Goal: Task Accomplishment & Management: Use online tool/utility

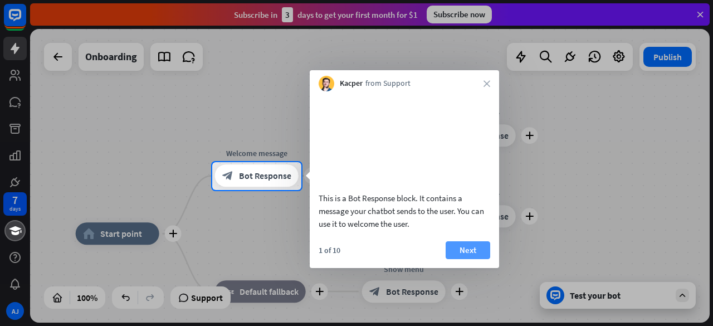
click at [474, 257] on button "Next" at bounding box center [468, 250] width 45 height 18
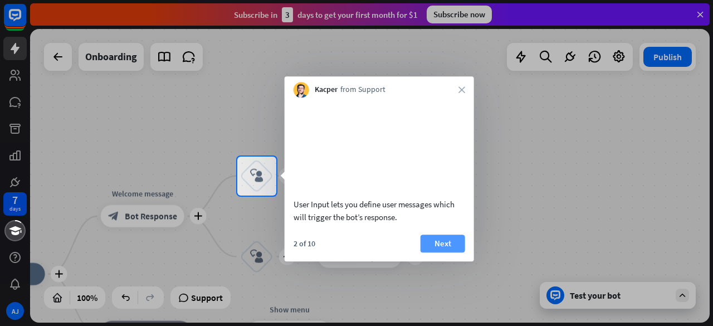
click at [451, 252] on button "Next" at bounding box center [443, 244] width 45 height 18
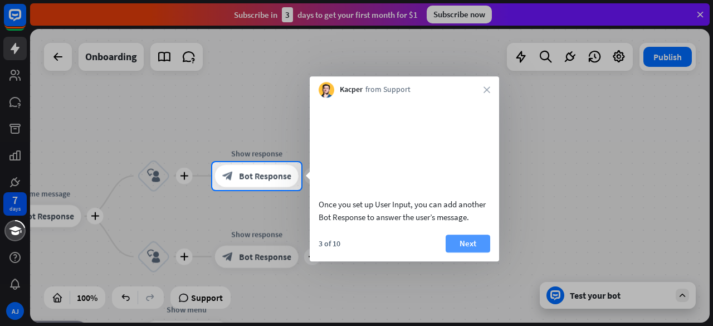
click at [464, 251] on button "Next" at bounding box center [468, 244] width 45 height 18
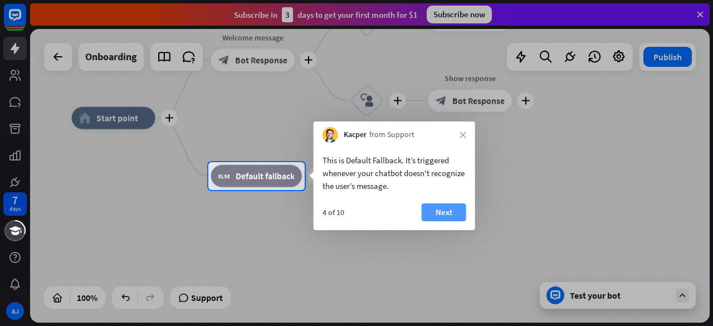
click at [437, 210] on button "Next" at bounding box center [444, 212] width 45 height 18
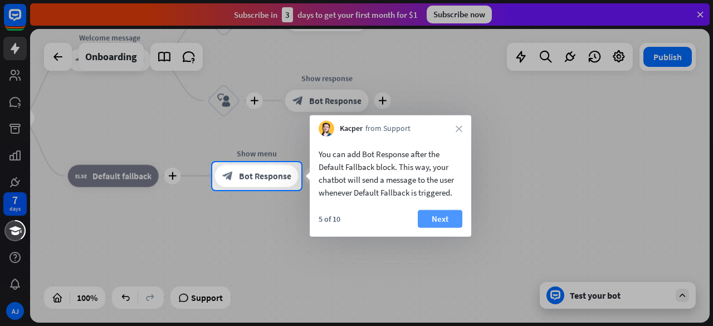
click at [428, 218] on button "Next" at bounding box center [440, 219] width 45 height 18
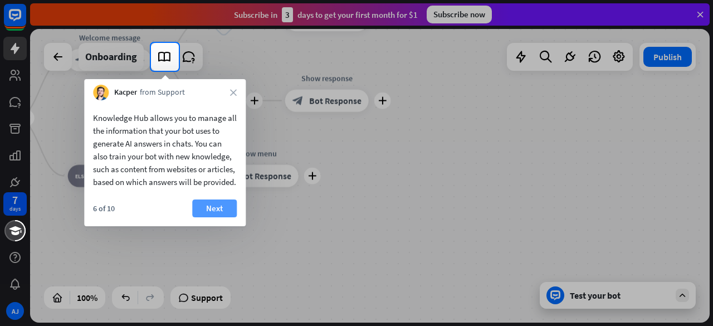
click at [232, 217] on button "Next" at bounding box center [214, 208] width 45 height 18
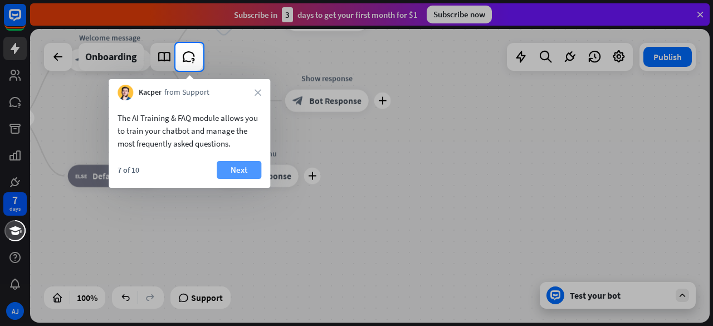
click at [237, 173] on button "Next" at bounding box center [239, 170] width 45 height 18
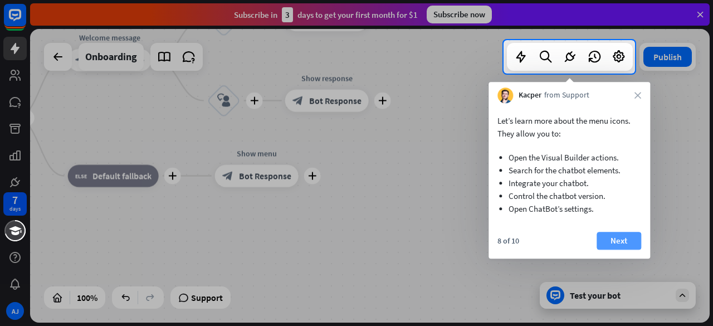
click at [625, 235] on button "Next" at bounding box center [619, 241] width 45 height 18
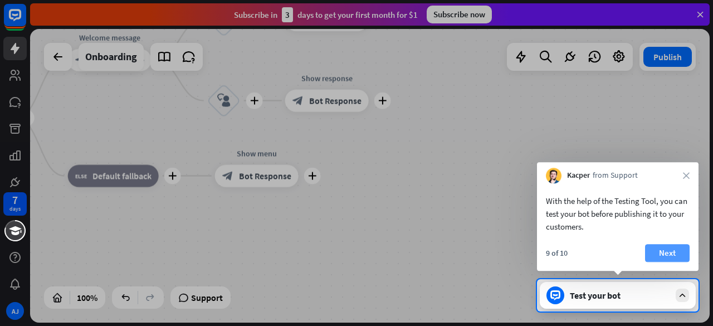
click at [665, 250] on button "Next" at bounding box center [667, 253] width 45 height 18
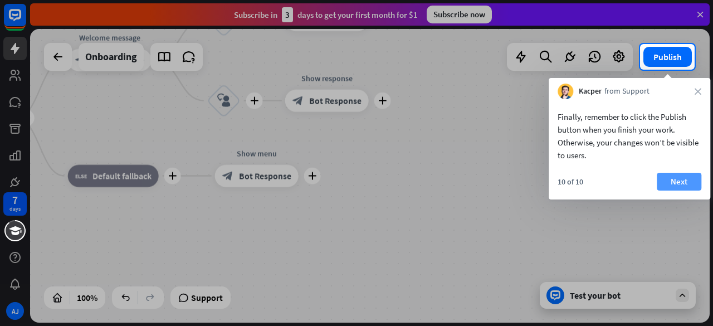
click at [682, 177] on button "Next" at bounding box center [679, 182] width 45 height 18
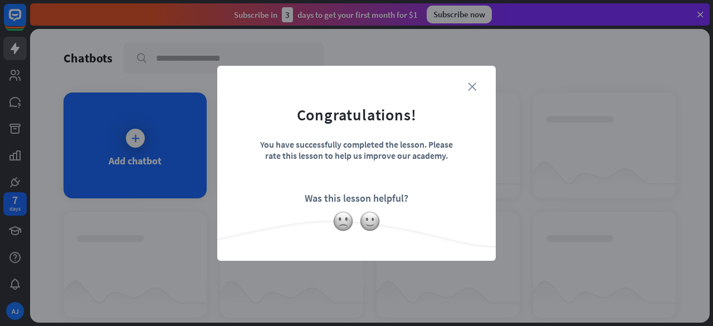
click at [473, 84] on icon "close" at bounding box center [472, 86] width 8 height 8
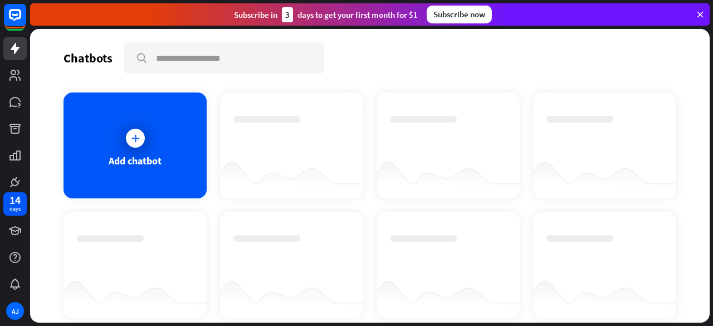
click at [148, 168] on div "Add chatbot" at bounding box center [135, 145] width 143 height 106
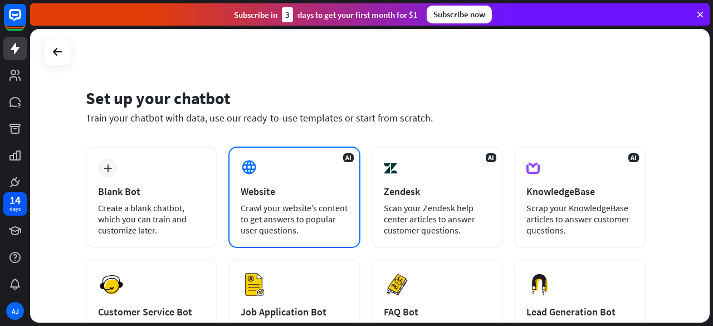
click at [297, 168] on div "AI Website Crawl your website’s content to get answers to popular user question…" at bounding box center [294, 197] width 132 height 101
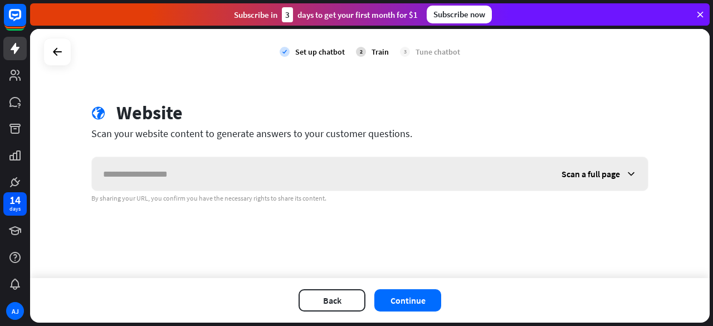
click at [288, 168] on input "text" at bounding box center [321, 173] width 459 height 33
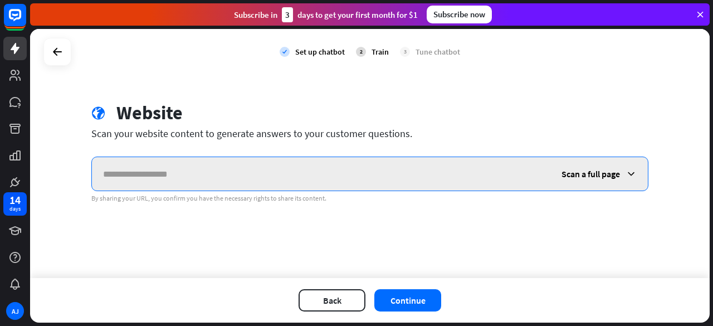
click at [212, 172] on input "text" at bounding box center [321, 173] width 459 height 33
paste input "**********"
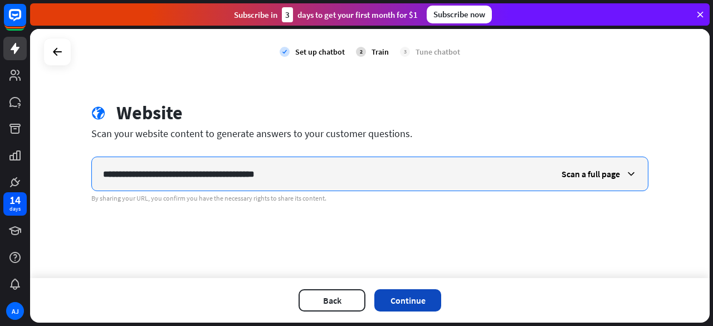
type input "**********"
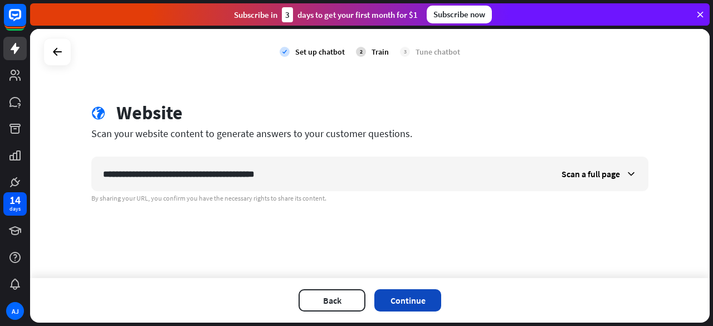
click at [412, 302] on button "Continue" at bounding box center [407, 300] width 67 height 22
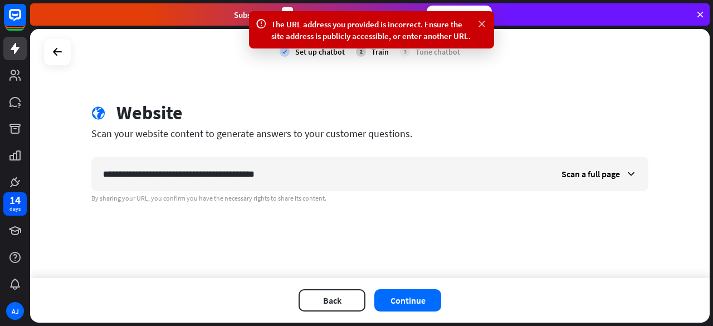
click at [483, 25] on icon at bounding box center [481, 24] width 11 height 12
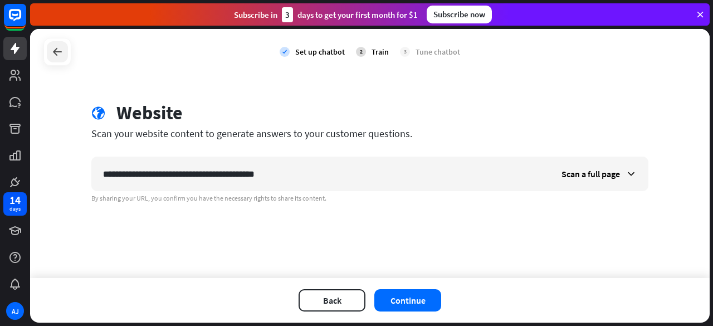
click at [47, 49] on div at bounding box center [57, 51] width 21 height 21
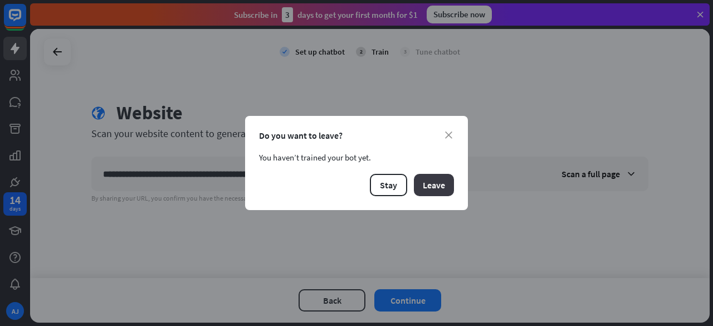
click at [447, 183] on button "Leave" at bounding box center [434, 185] width 40 height 22
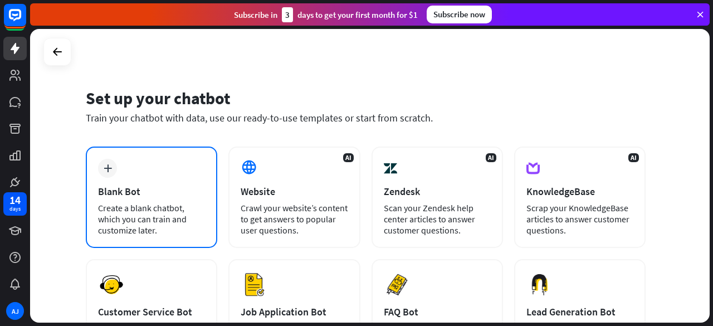
click at [132, 202] on div "Create a blank chatbot, which you can train and customize later." at bounding box center [151, 218] width 107 height 33
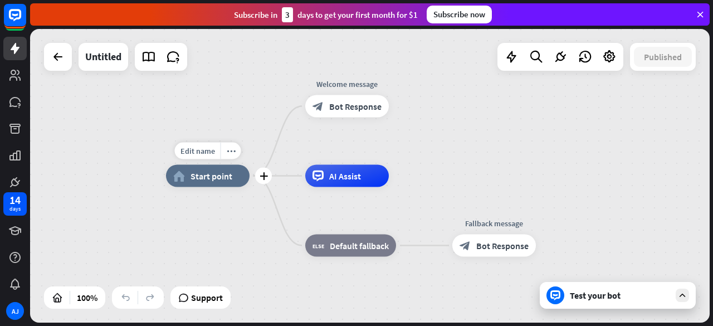
click at [223, 187] on div "Edit name more_horiz plus home_2 Start point" at bounding box center [208, 176] width 84 height 22
click at [210, 155] on span "Edit name" at bounding box center [198, 151] width 35 height 10
click at [226, 154] on input "text" at bounding box center [208, 152] width 78 height 16
click at [188, 155] on input "text" at bounding box center [208, 152] width 78 height 16
type input "**********"
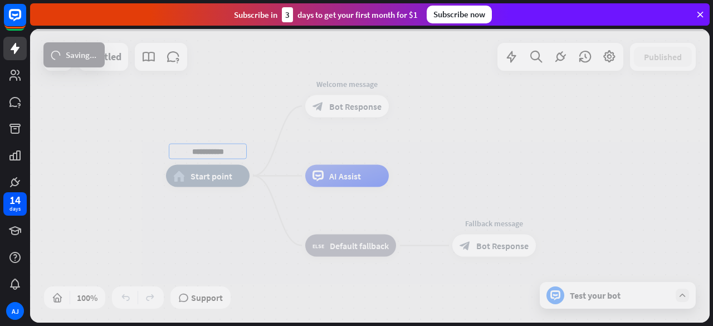
click at [353, 103] on div "**********" at bounding box center [370, 176] width 680 height 294
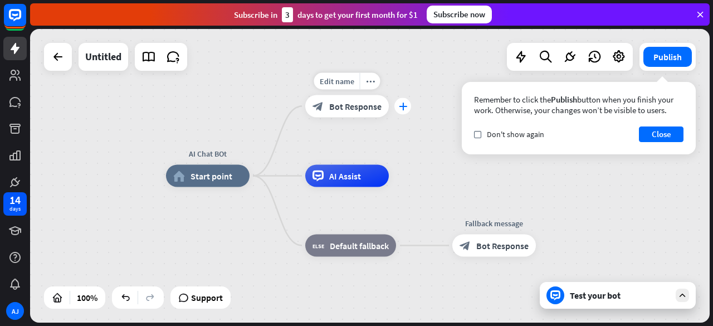
click at [402, 106] on icon "plus" at bounding box center [403, 107] width 8 height 8
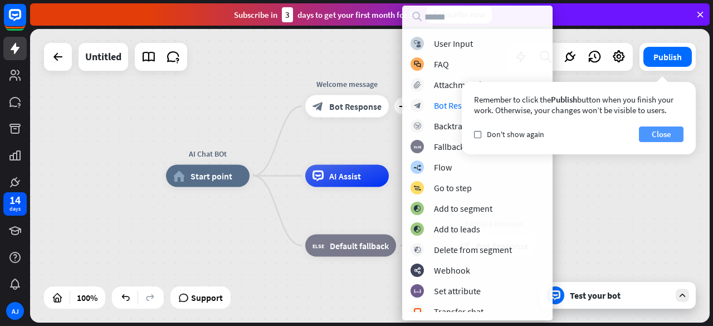
click at [655, 132] on button "Close" at bounding box center [661, 134] width 45 height 16
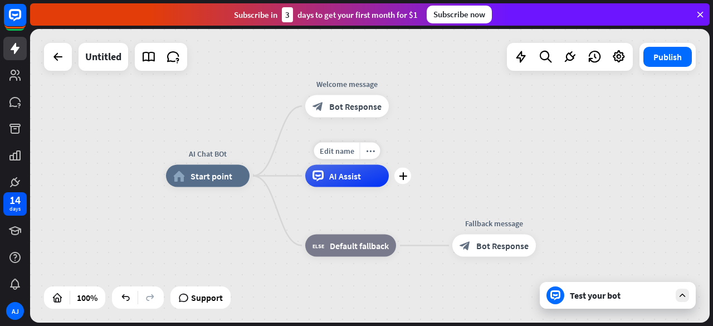
click at [349, 179] on span "AI Assist" at bounding box center [345, 176] width 32 height 11
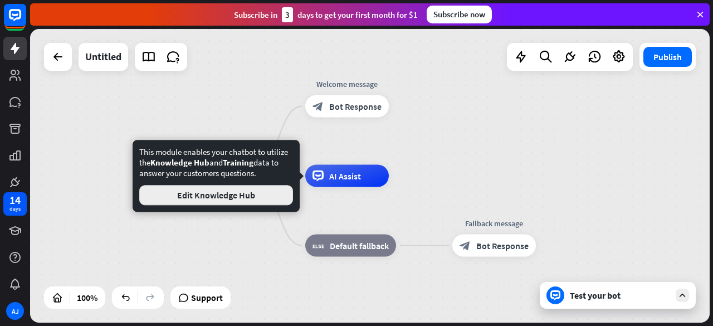
click at [275, 197] on button "Edit Knowledge Hub" at bounding box center [216, 195] width 154 height 20
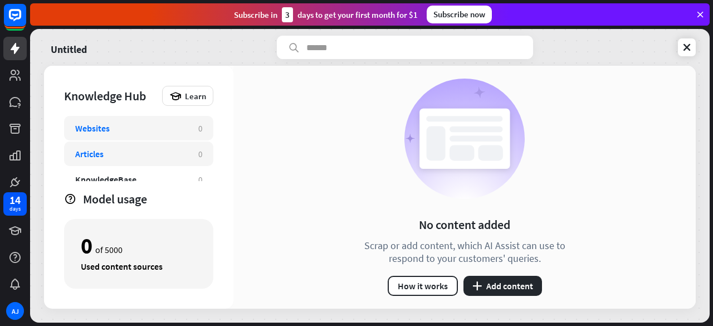
scroll to position [61, 0]
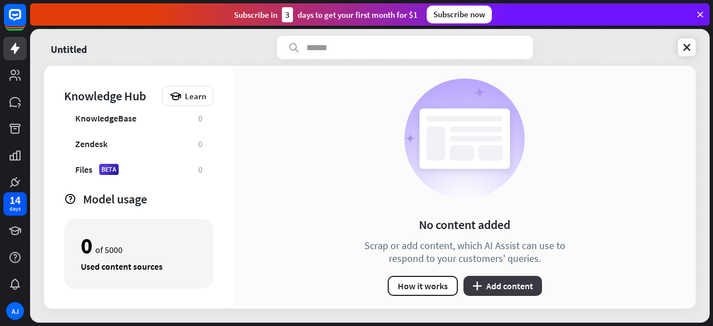
click at [501, 287] on button "plus Add content" at bounding box center [503, 286] width 79 height 20
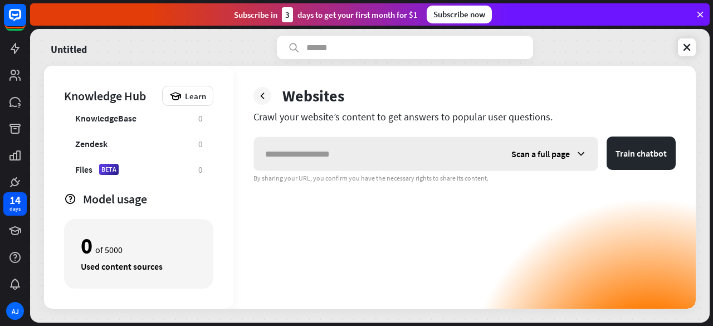
click at [564, 148] on span "Scan a full page" at bounding box center [541, 153] width 59 height 11
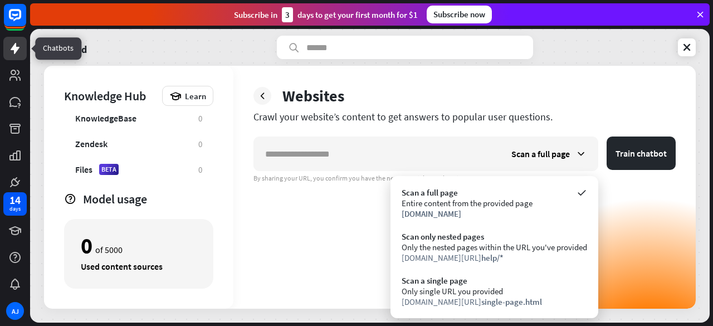
click at [14, 46] on icon at bounding box center [15, 48] width 9 height 11
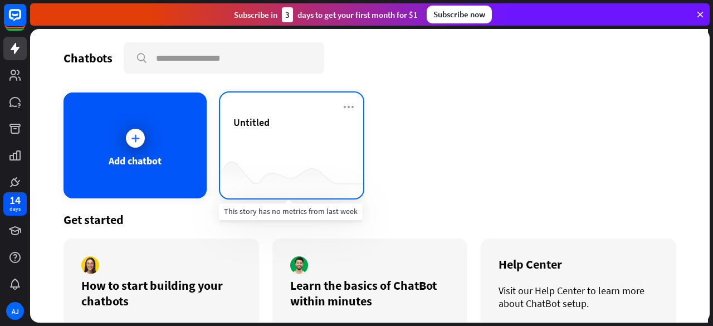
scroll to position [51, 0]
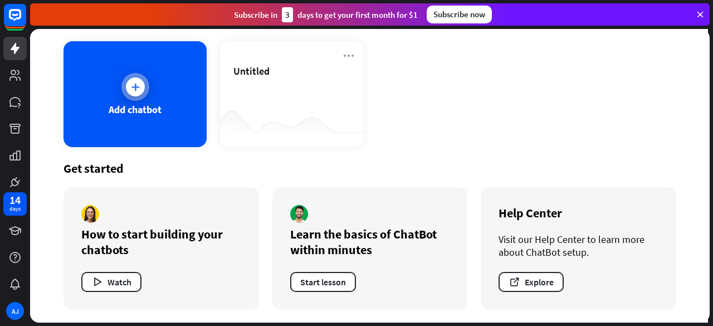
click at [154, 101] on div "Add chatbot" at bounding box center [135, 94] width 143 height 106
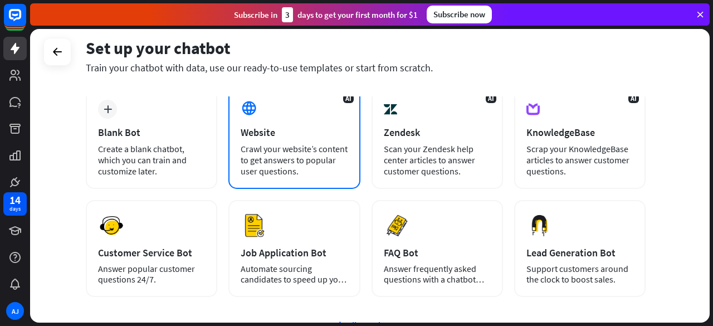
scroll to position [58, 0]
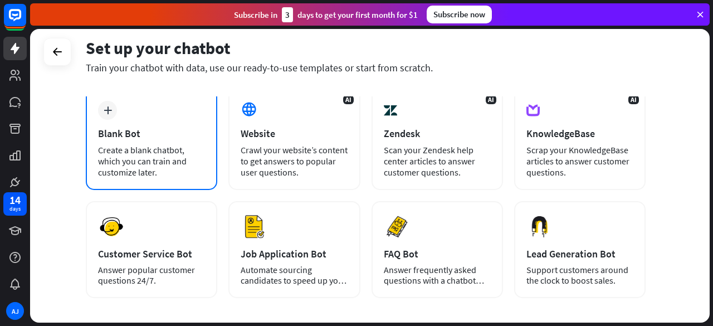
click at [157, 137] on div "Blank Bot" at bounding box center [151, 133] width 107 height 13
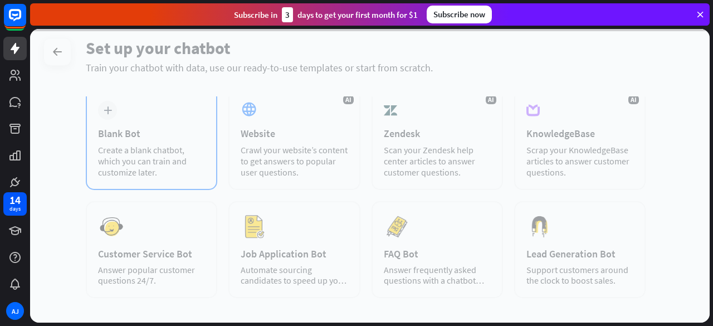
click at [157, 137] on div at bounding box center [370, 176] width 680 height 294
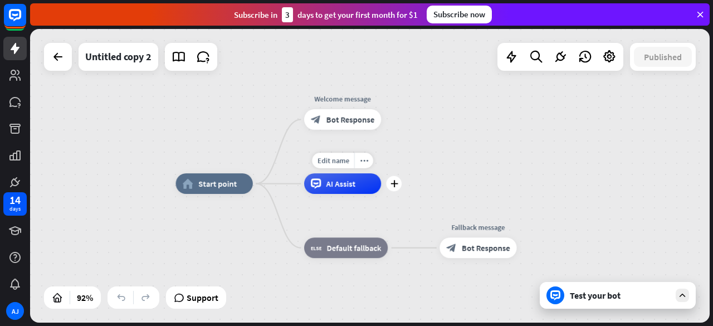
click at [356, 187] on div "AI Assist" at bounding box center [342, 183] width 77 height 21
click at [338, 157] on span "Edit name" at bounding box center [333, 160] width 32 height 9
